Goal: Task Accomplishment & Management: Manage account settings

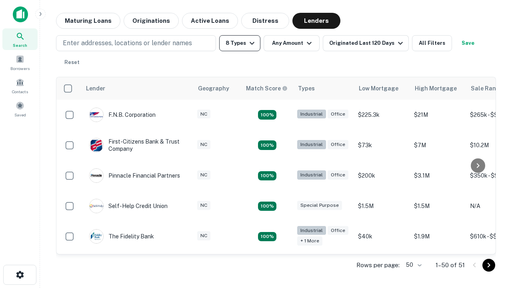
click at [240, 43] on button "8 Types" at bounding box center [239, 43] width 41 height 16
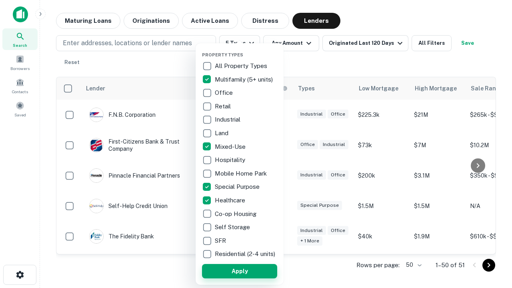
click at [240, 271] on button "Apply" at bounding box center [239, 271] width 75 height 14
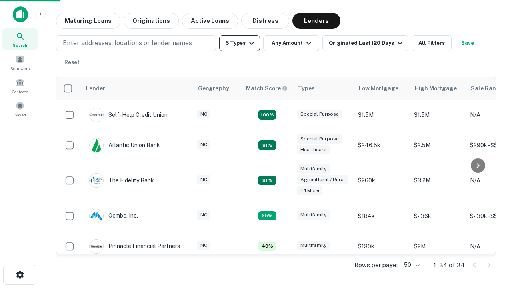
click at [240, 43] on button "5 Types" at bounding box center [239, 43] width 41 height 16
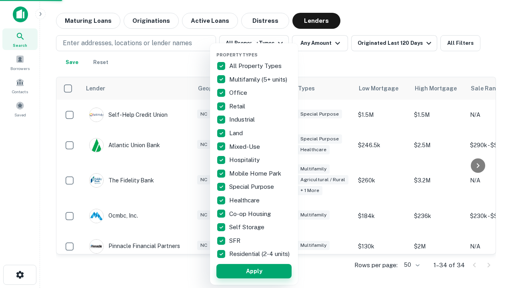
click at [254, 271] on button "Apply" at bounding box center [253, 271] width 75 height 14
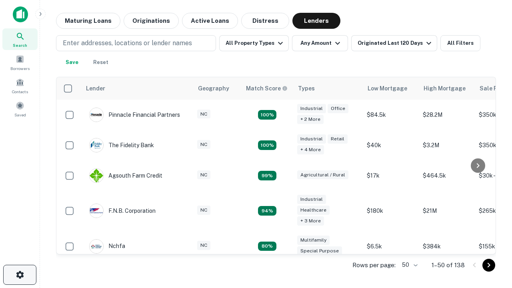
click at [20, 275] on icon "button" at bounding box center [20, 275] width 10 height 10
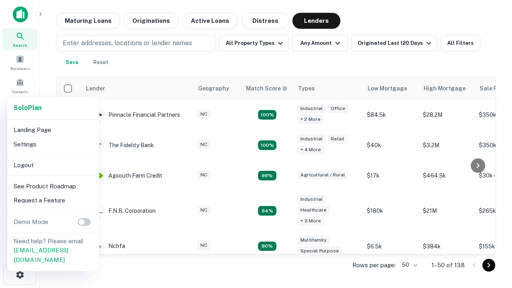
click at [53, 165] on li "Logout" at bounding box center [53, 165] width 86 height 14
